Goal: Download file/media

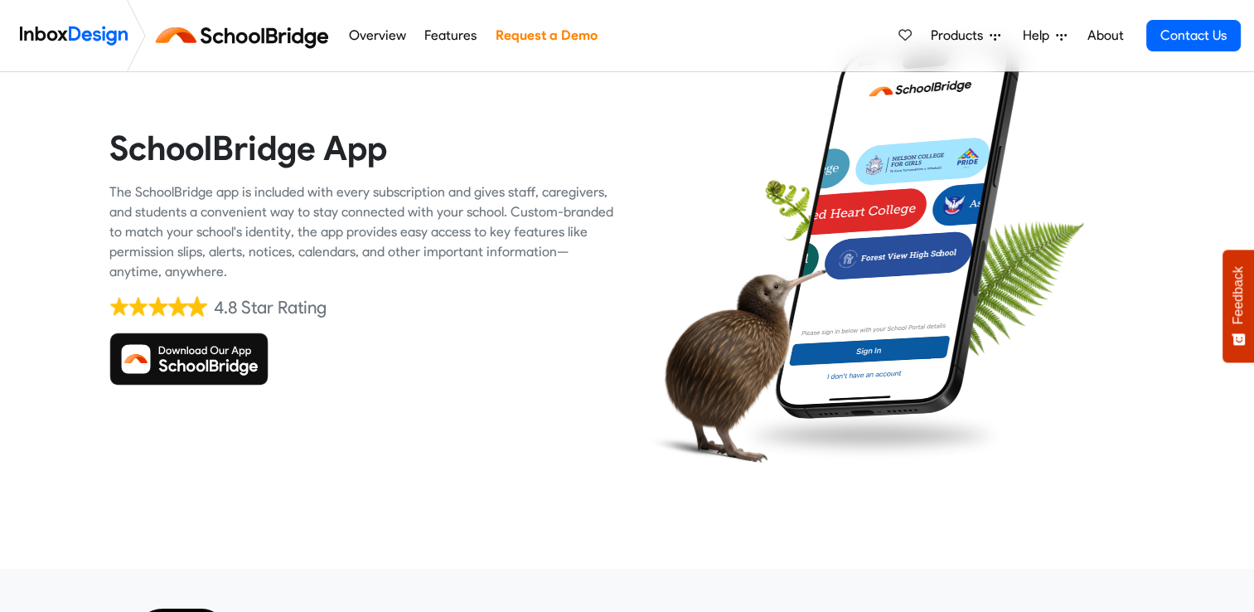
scroll to position [109, 0]
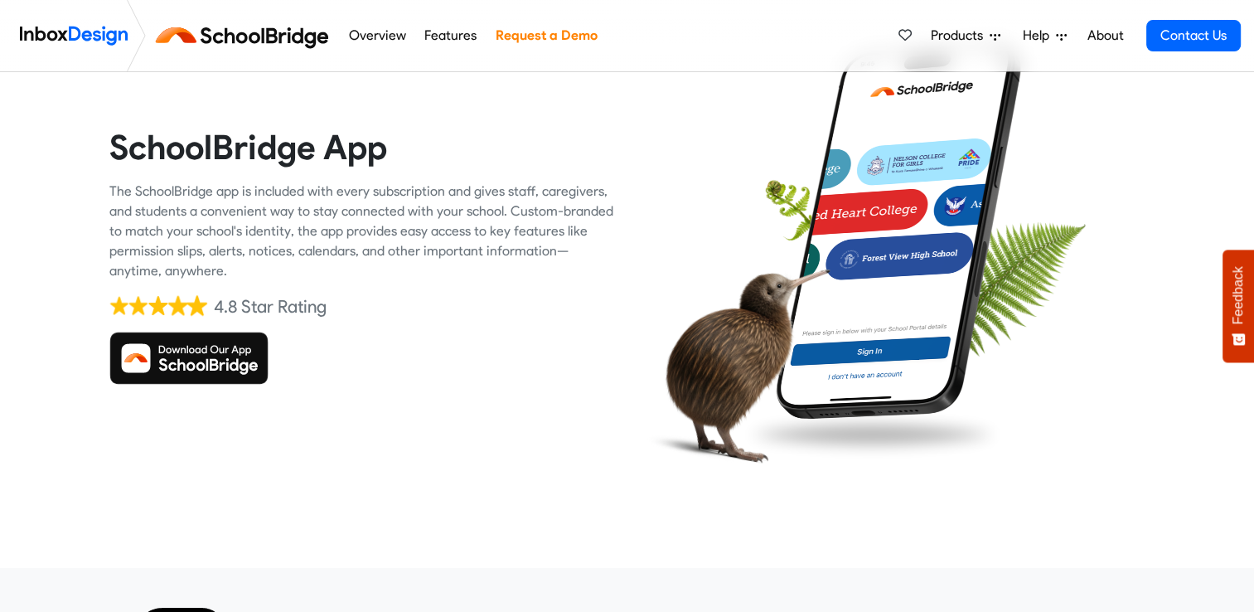
click at [714, 201] on div at bounding box center [893, 255] width 506 height 506
click at [219, 360] on img at bounding box center [188, 357] width 159 height 53
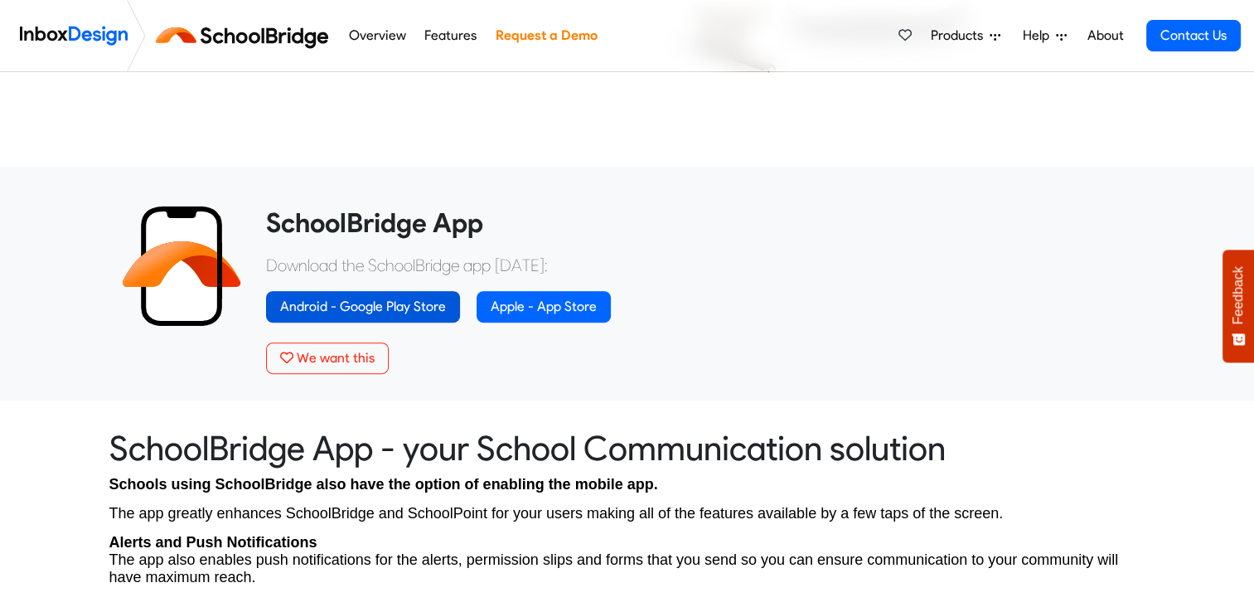
scroll to position [512, 0]
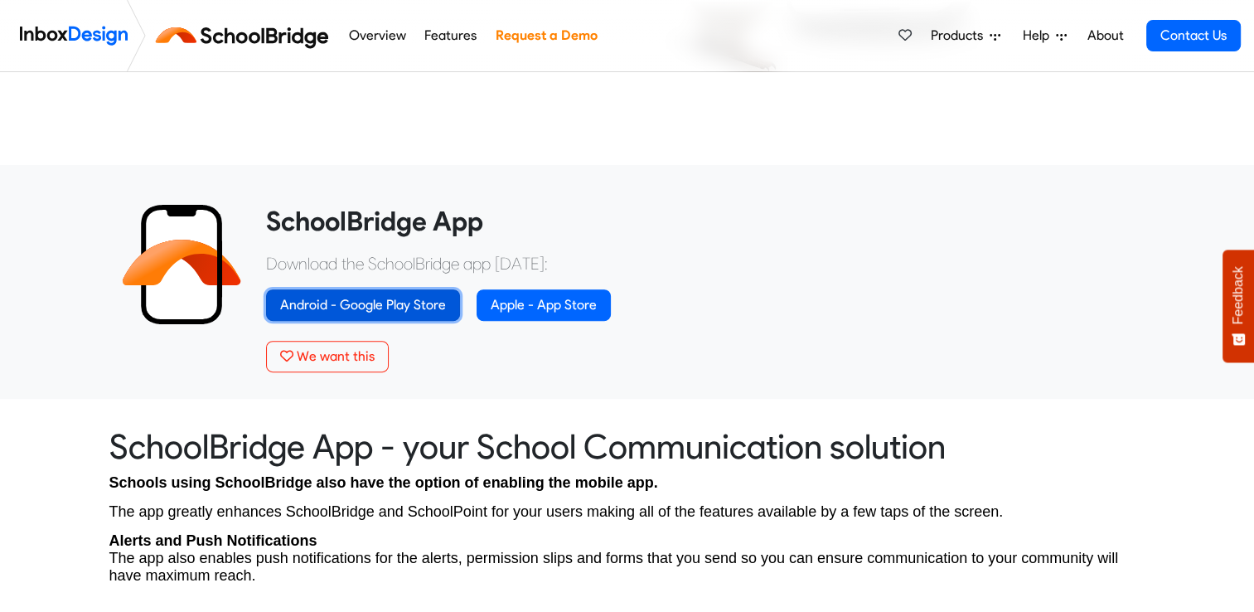
click at [410, 297] on link "Android - Google Play Store" at bounding box center [363, 304] width 194 height 31
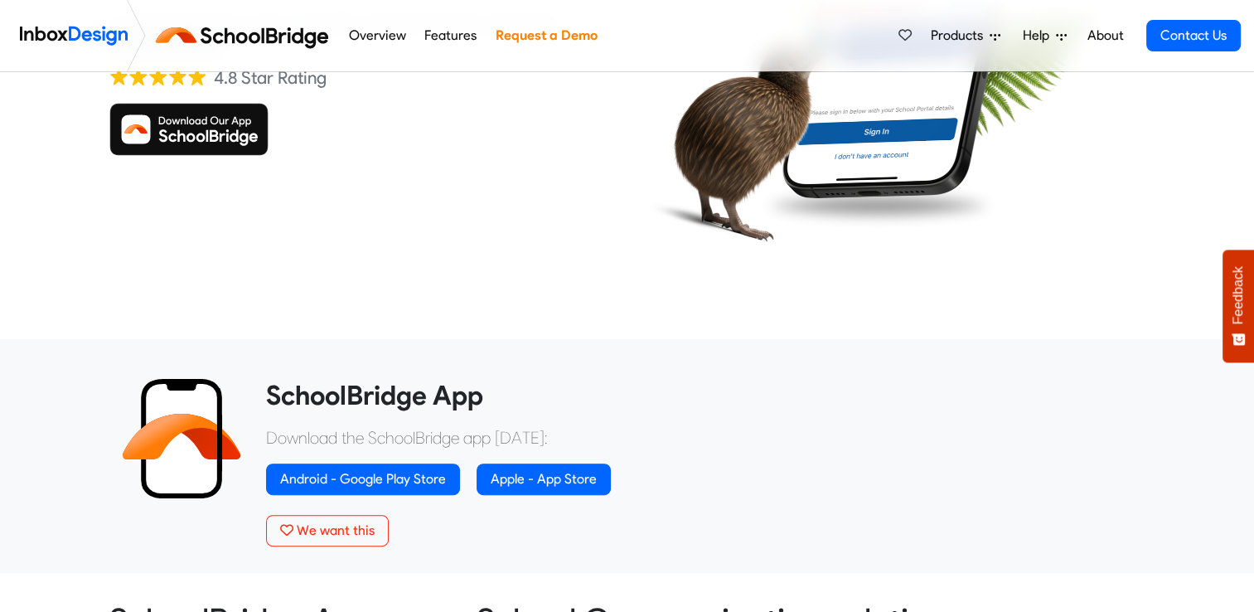
scroll to position [340, 0]
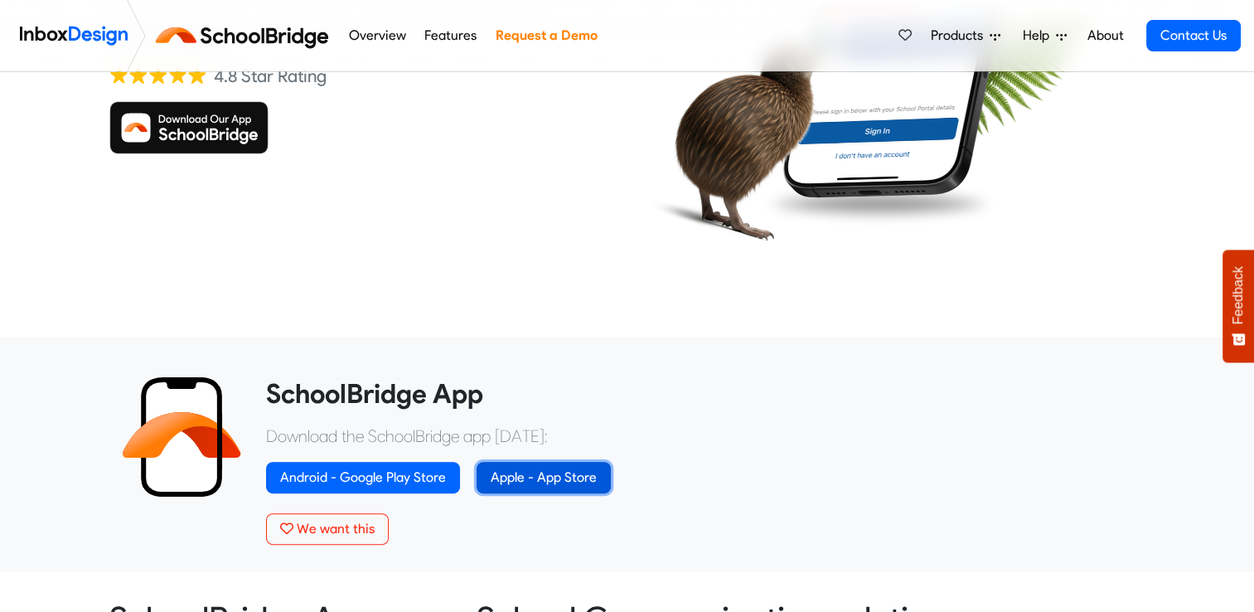
click at [552, 476] on link "Apple - App Store" at bounding box center [544, 477] width 134 height 31
